Goal: Find specific page/section: Find specific page/section

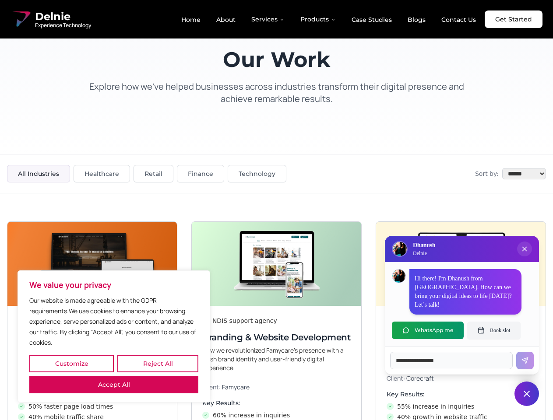
click at [71, 364] on button "Customize" at bounding box center [71, 364] width 84 height 18
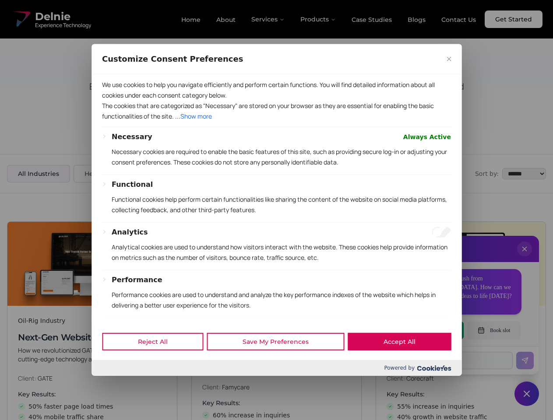
click at [158, 364] on div at bounding box center [276, 210] width 553 height 420
click at [114, 101] on p "We use cookies to help you navigate efficiently and perform certain functions. …" at bounding box center [276, 90] width 349 height 21
click at [276, 122] on p "The cookies that are categorized as "Necessary" are stored on your browser as t…" at bounding box center [276, 111] width 349 height 21
click at [524, 258] on div at bounding box center [276, 210] width 553 height 420
click at [428, 330] on div "Reject All Save My Preferences Accept All" at bounding box center [276, 341] width 370 height 37
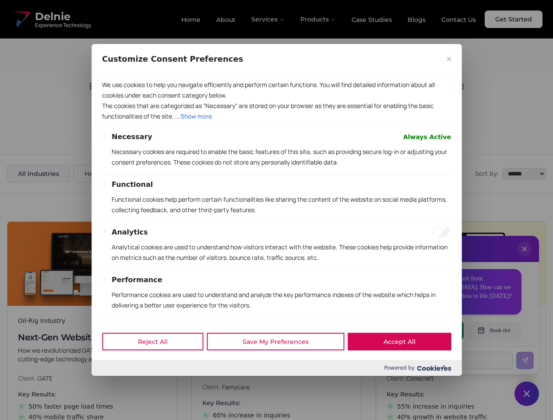
click at [494, 330] on div at bounding box center [276, 210] width 553 height 420
click at [527, 394] on div at bounding box center [276, 210] width 553 height 420
click at [268, 19] on div at bounding box center [276, 210] width 553 height 420
click at [318, 19] on div at bounding box center [276, 210] width 553 height 420
